Goal: Find specific page/section: Find specific page/section

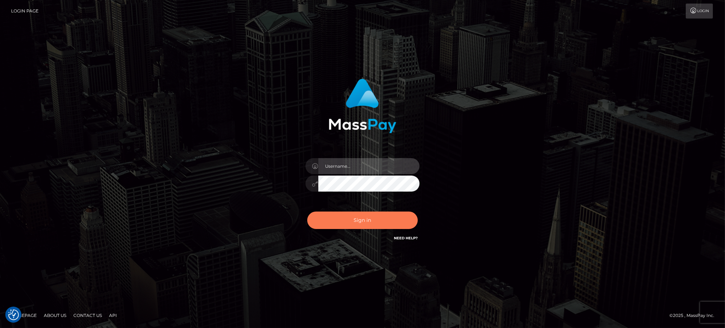
type input "Jiecel"
click at [378, 218] on button "Sign in" at bounding box center [362, 220] width 111 height 17
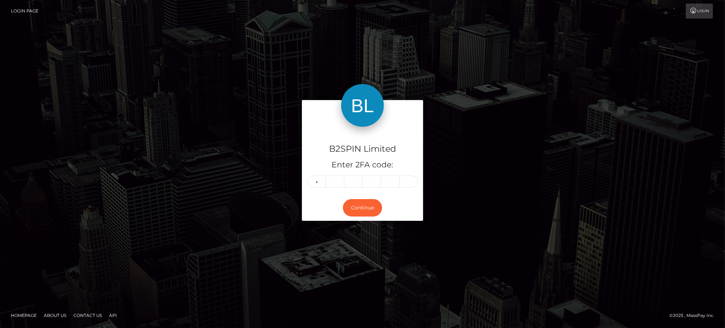
type input "6"
type input "9"
type input "8"
type input "3"
type input "1"
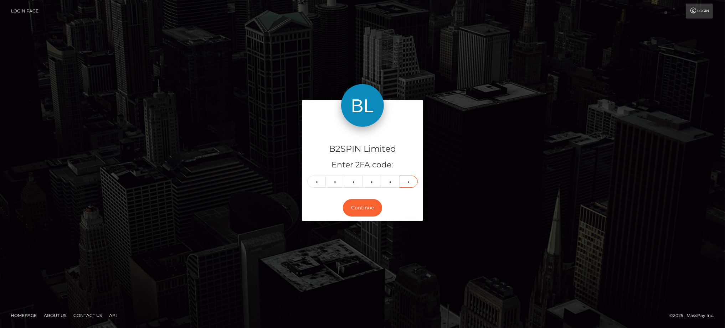
type input "5"
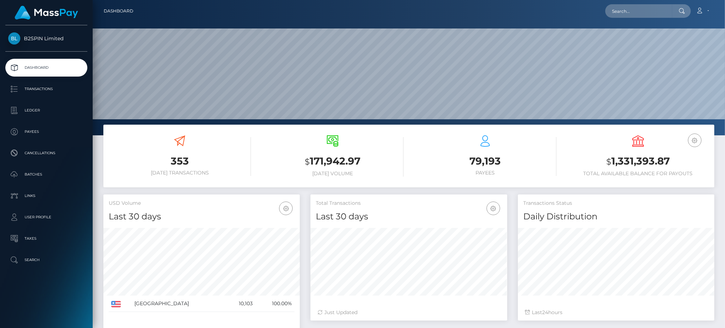
scroll to position [127, 196]
click at [662, 15] on input "text" at bounding box center [638, 11] width 67 height 14
paste input "0692f759-71bf-44cf-91d3-08ba0f9d6363"
type input "0692f759-71bf-44cf-91d3-08ba0f9d6363"
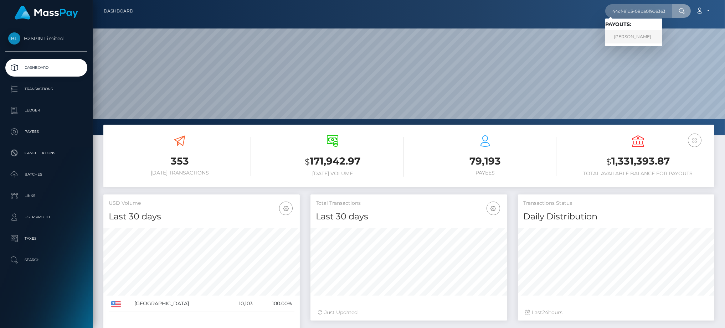
scroll to position [0, 0]
click at [643, 40] on link "LILA DENISE EIKERENKOETTER" at bounding box center [633, 36] width 57 height 13
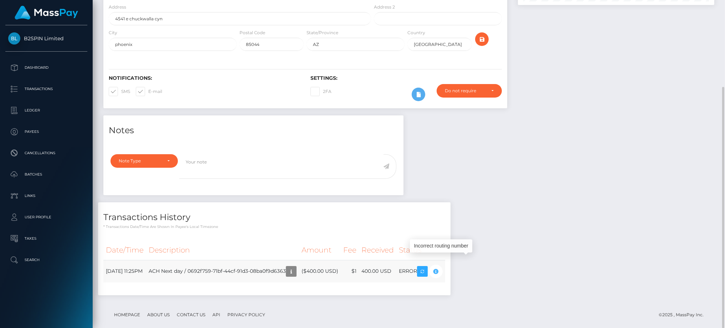
scroll to position [86, 196]
